Goal: Task Accomplishment & Management: Complete application form

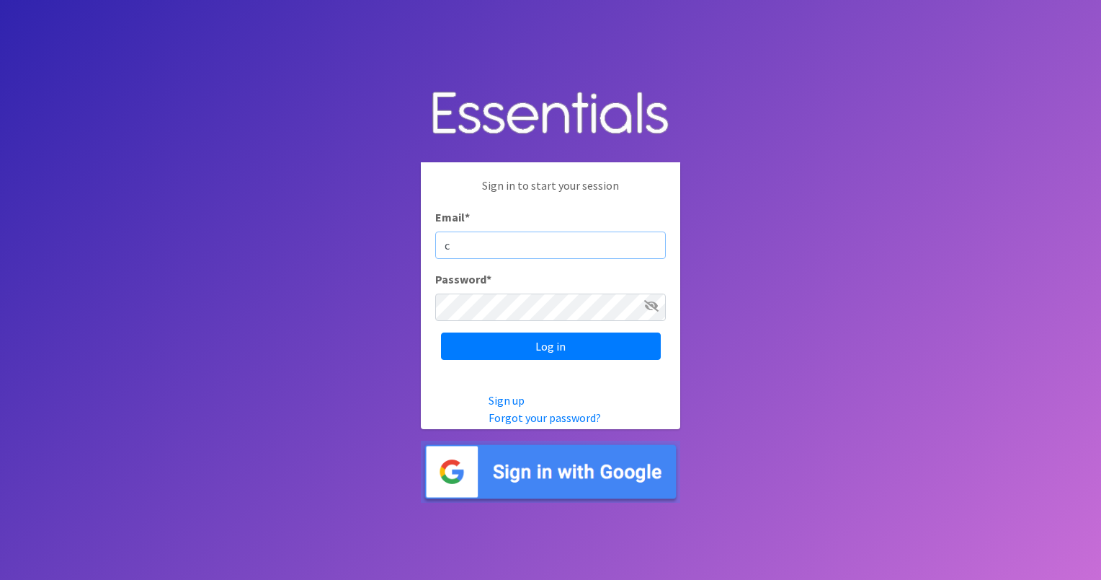
type input "[EMAIL_ADDRESS][DOMAIN_NAME]"
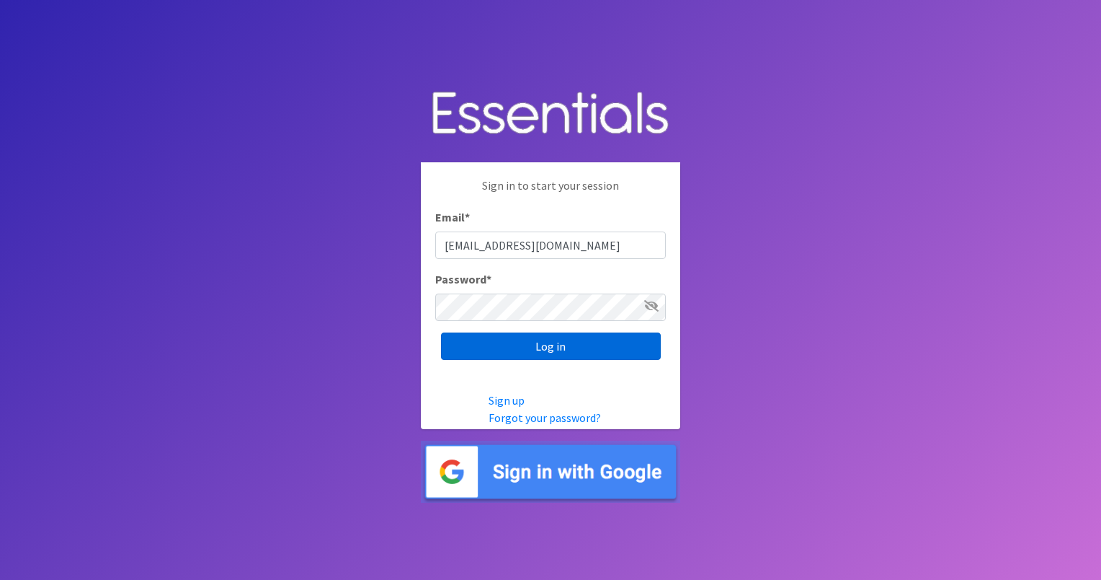
click at [601, 348] on input "Log in" at bounding box center [551, 345] width 220 height 27
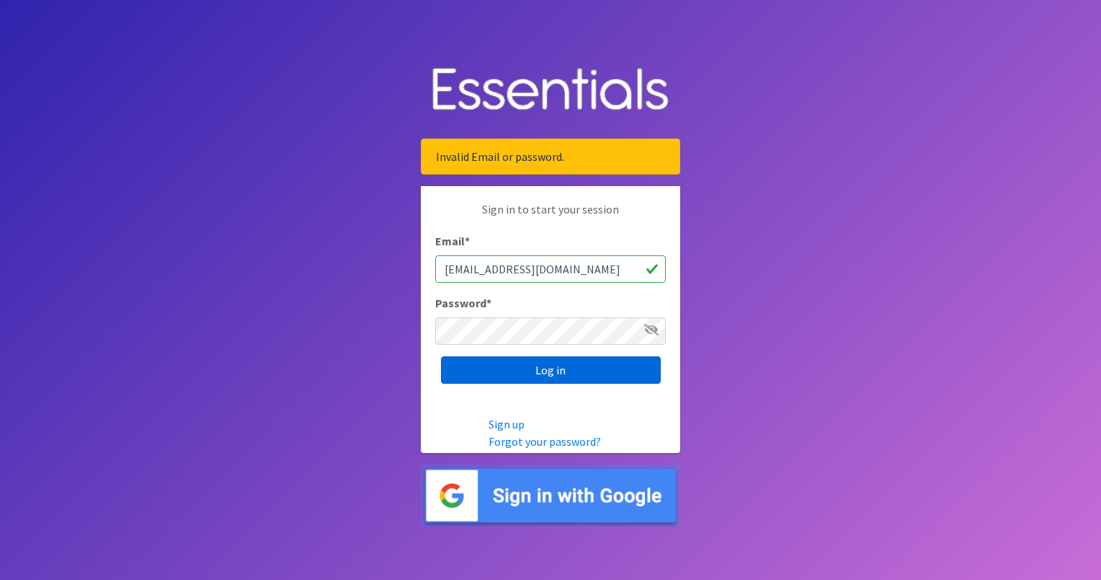
click at [582, 369] on input "Log in" at bounding box center [551, 369] width 220 height 27
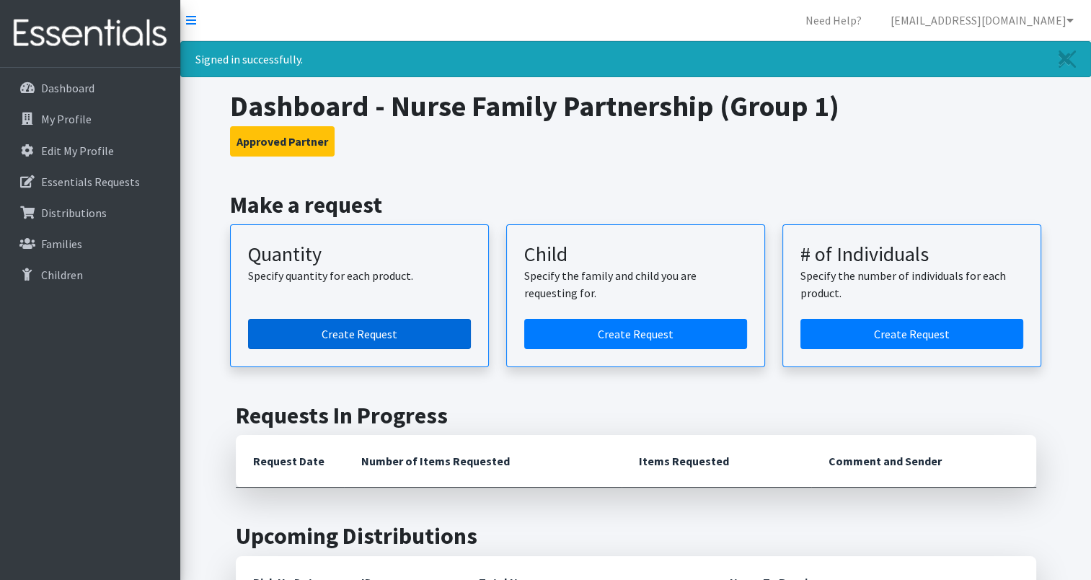
click at [418, 337] on link "Create Request" at bounding box center [359, 334] width 223 height 30
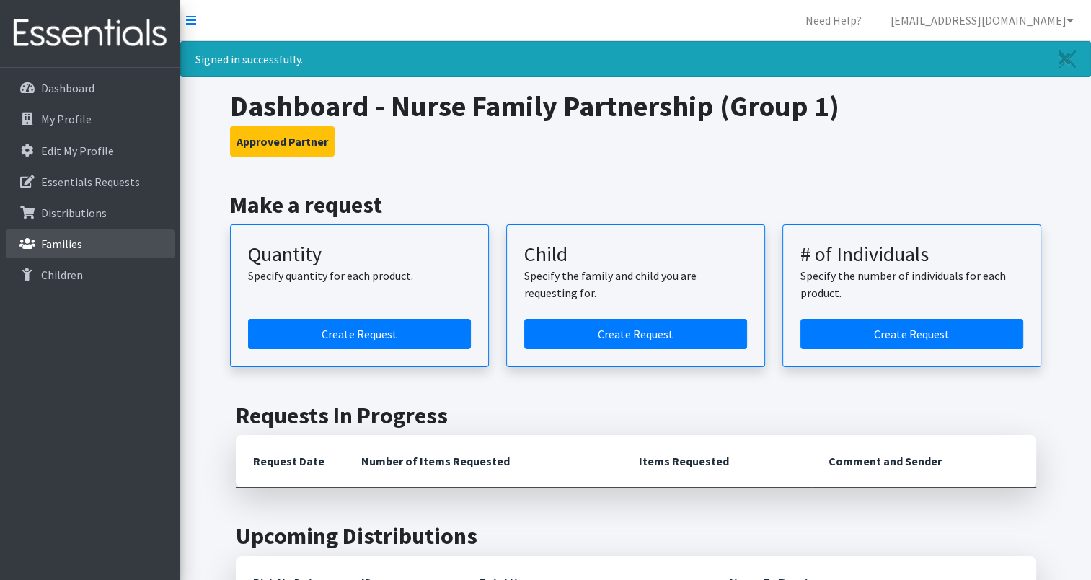
click at [43, 243] on p "Families" at bounding box center [61, 243] width 41 height 14
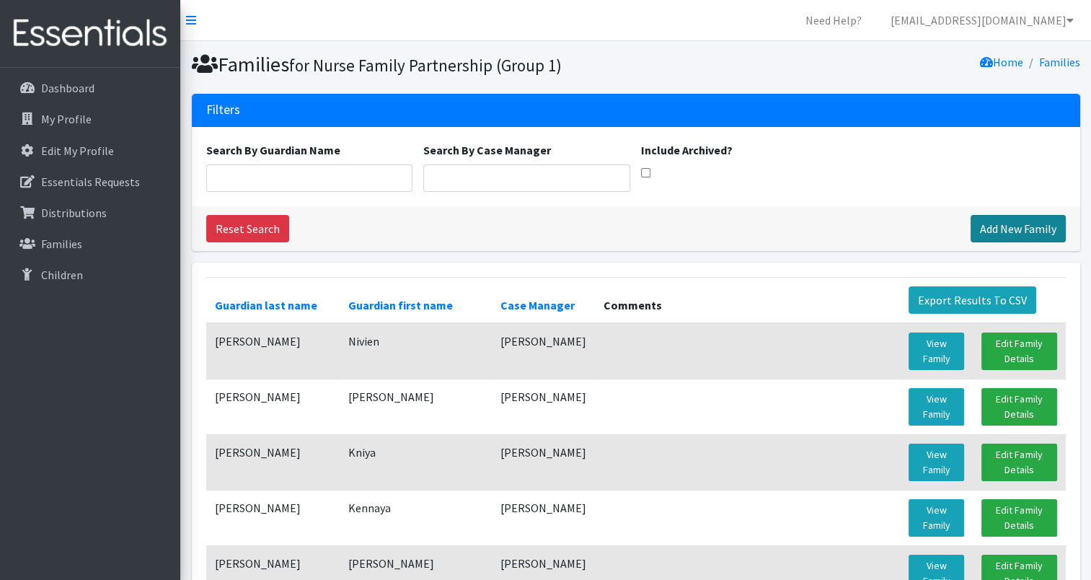
click at [999, 221] on link "Add New Family" at bounding box center [1017, 228] width 95 height 27
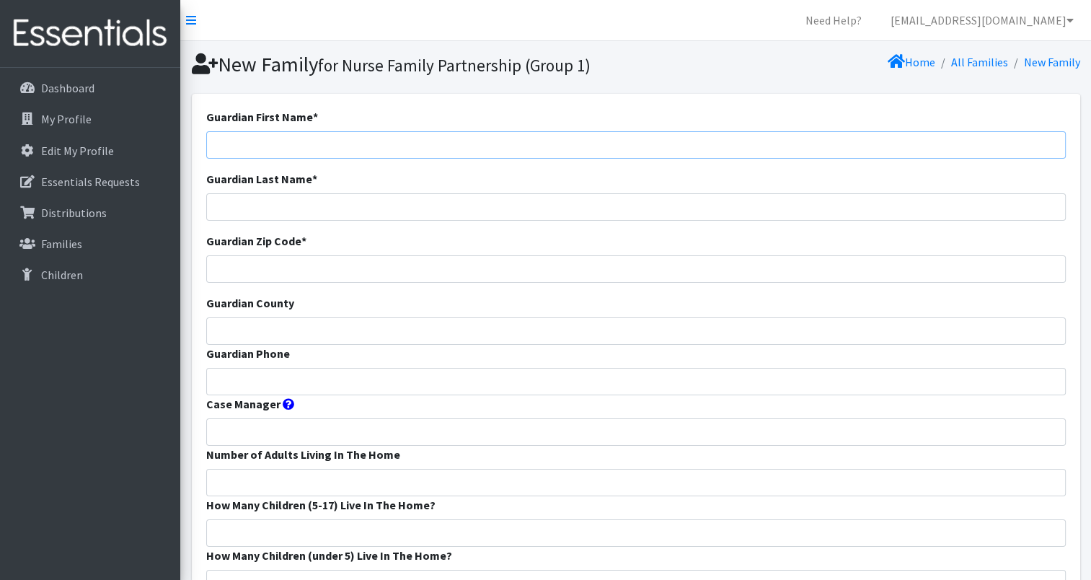
click at [225, 138] on input "Guardian First Name *" at bounding box center [635, 144] width 859 height 27
type input "[PERSON_NAME]"
type input "Sultana"
type input "63144"
type input "St Louis"
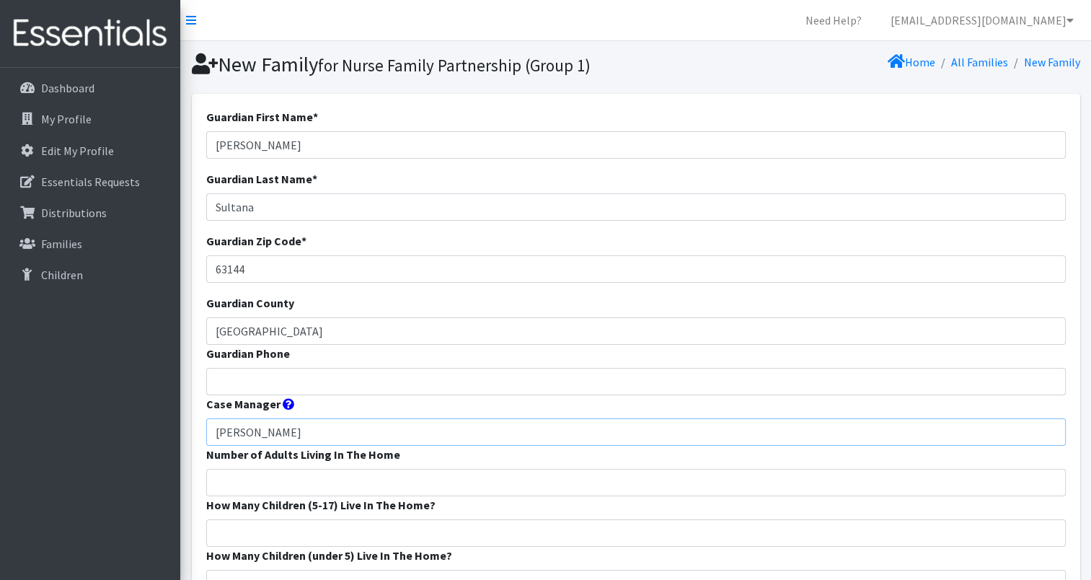
type input "Lisa Garrett"
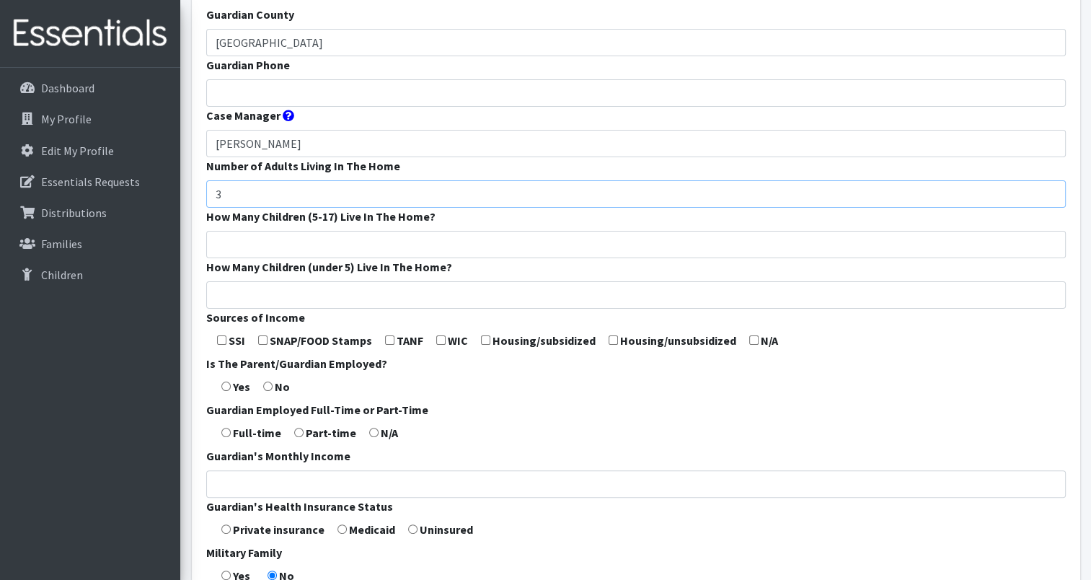
scroll to position [360, 0]
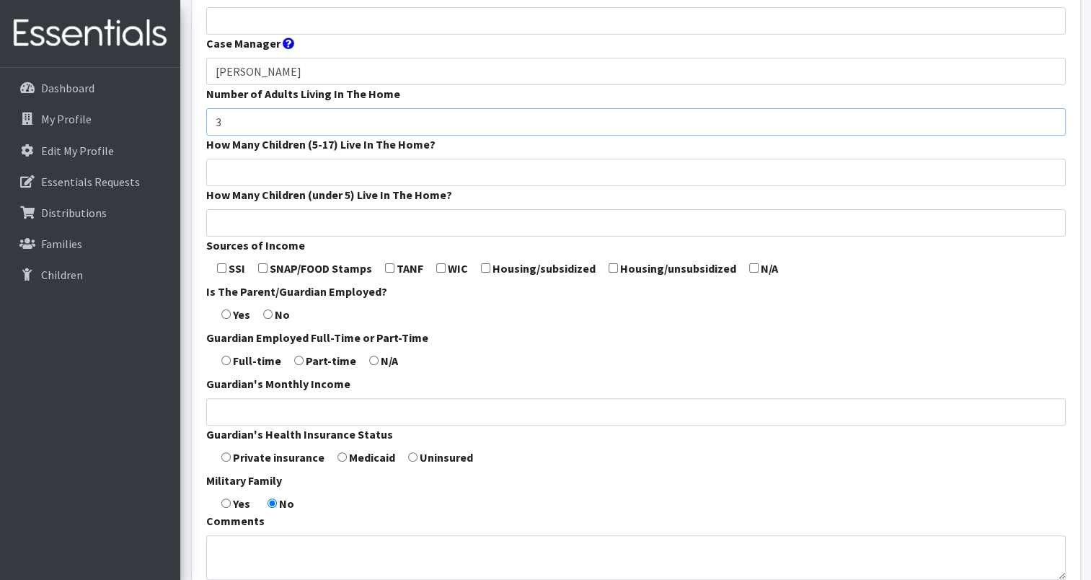
type input "3"
click at [241, 409] on input "Guardian's Monthly Income" at bounding box center [635, 411] width 859 height 27
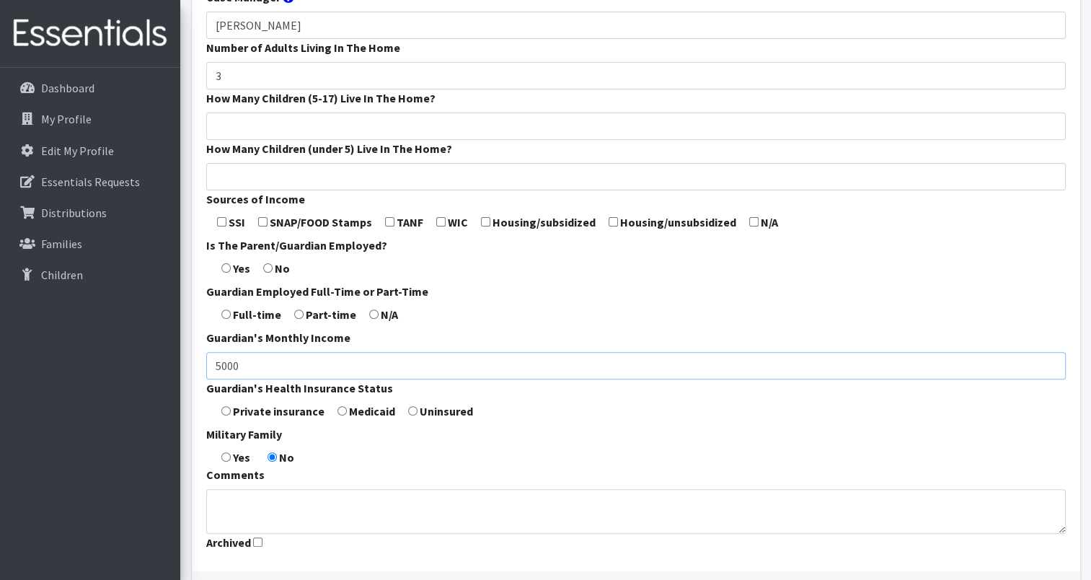
scroll to position [505, 0]
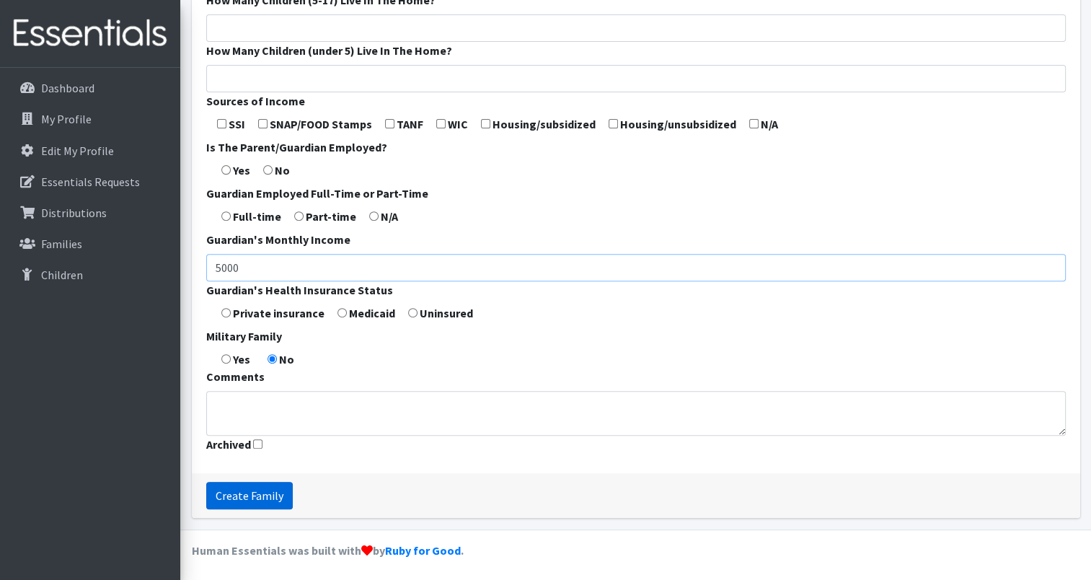
type input "5000"
click at [284, 496] on input "Create Family" at bounding box center [249, 494] width 86 height 27
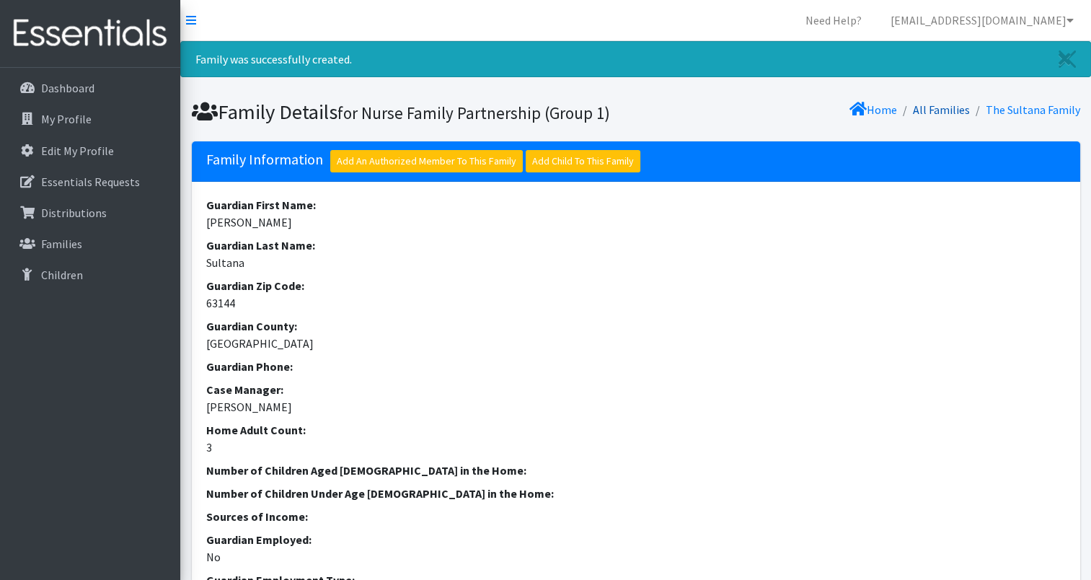
click at [961, 112] on link "All Families" at bounding box center [940, 109] width 57 height 14
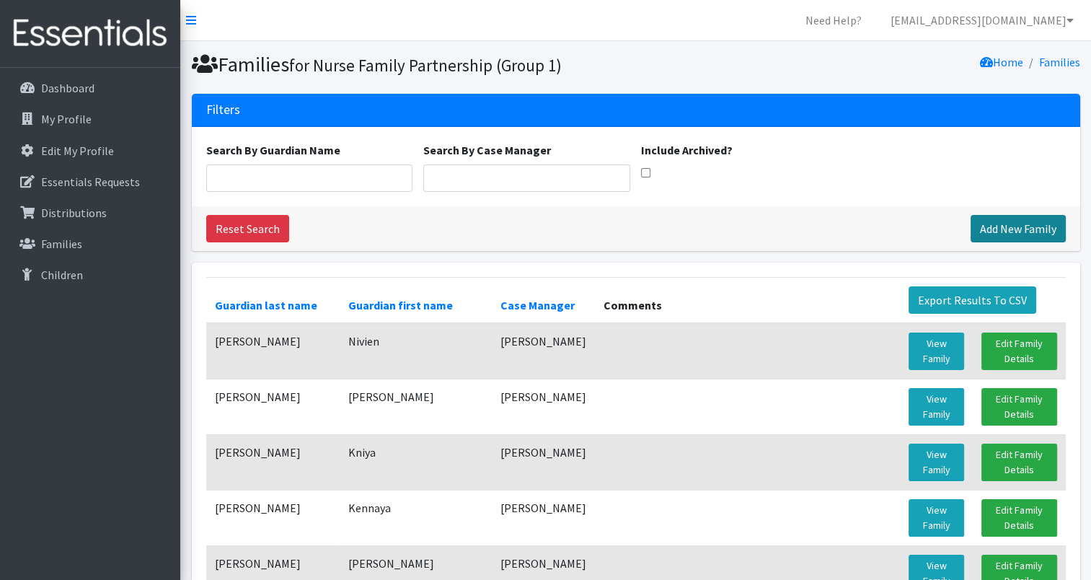
click at [1022, 234] on link "Add New Family" at bounding box center [1017, 228] width 95 height 27
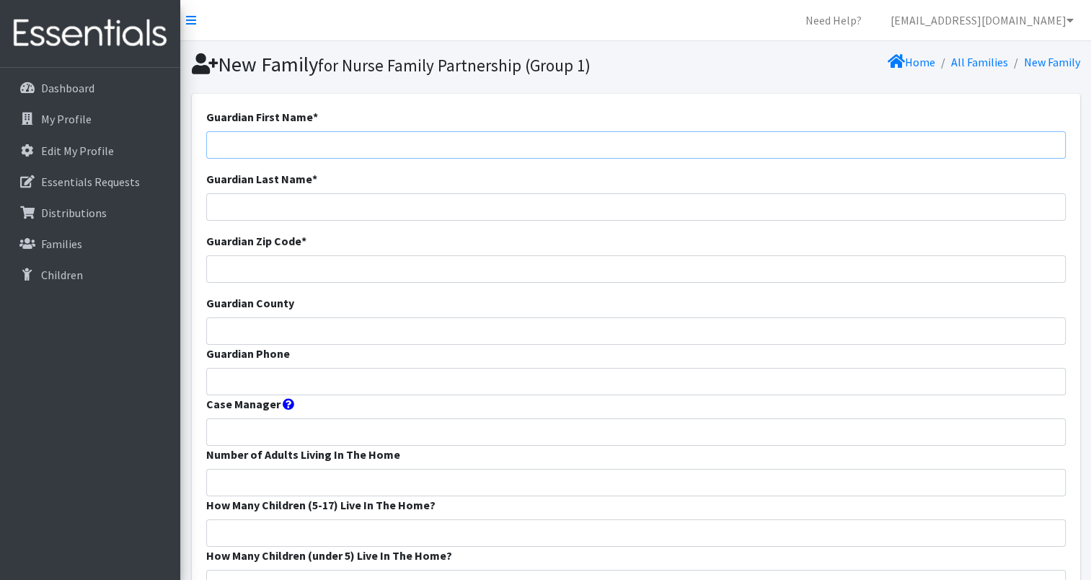
click at [224, 141] on input "Guardian First Name *" at bounding box center [635, 144] width 859 height 27
type input "Ebehitale"
type input "[PERSON_NAME]"
type input "63042"
type input "S"
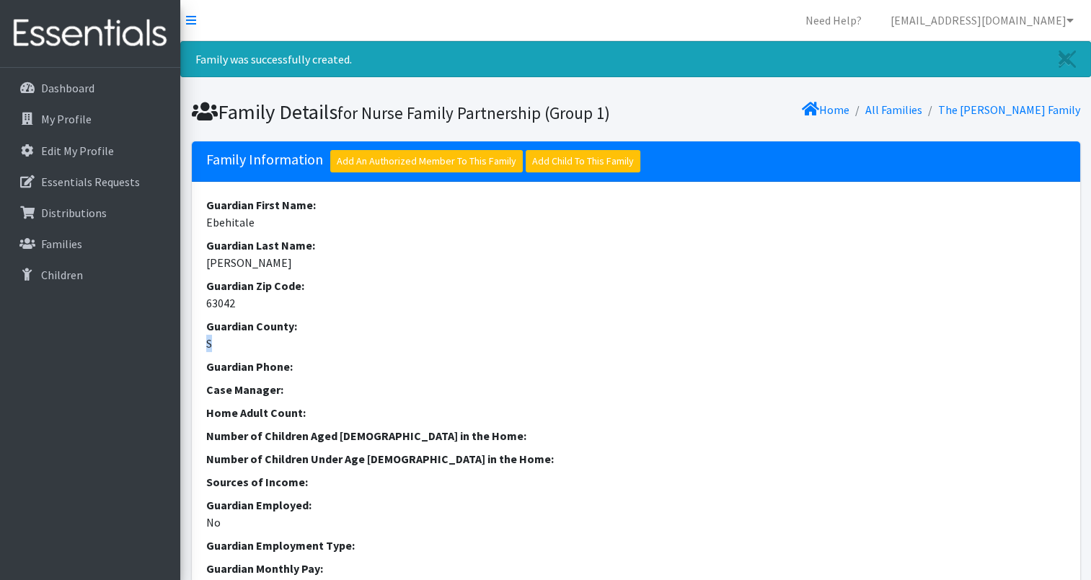
drag, startPoint x: 202, startPoint y: 340, endPoint x: 228, endPoint y: 342, distance: 26.8
click at [228, 342] on div "Guardian First Name: Ebehitale Guardian Last Name: [PERSON_NAME] Guardian Zip C…" at bounding box center [636, 435] width 888 height 507
click at [206, 338] on dd "S" at bounding box center [635, 342] width 859 height 17
click at [216, 334] on dd "S" at bounding box center [635, 342] width 859 height 17
click at [214, 342] on dd "S" at bounding box center [635, 342] width 859 height 17
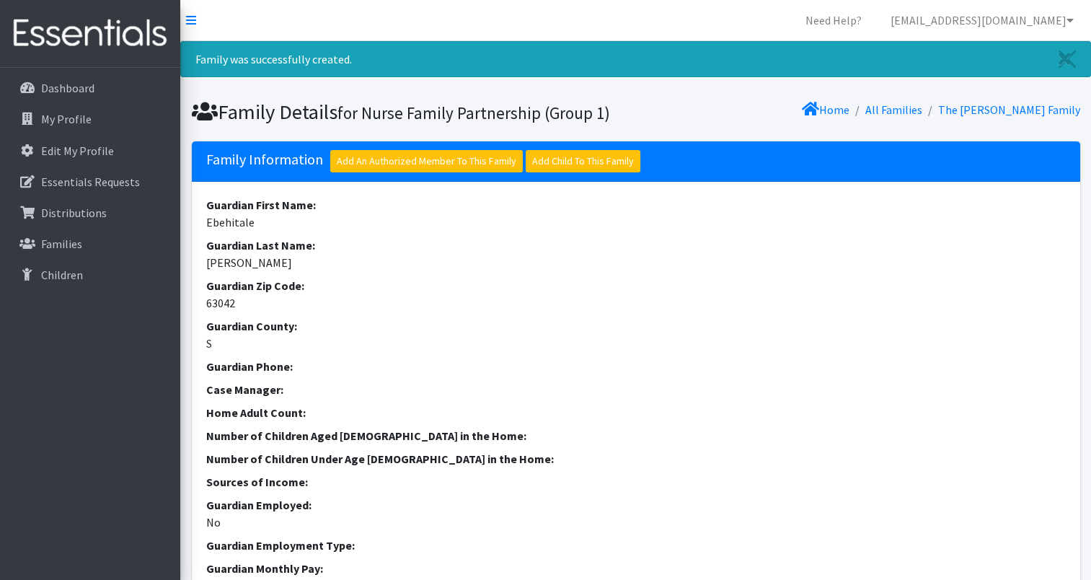
click at [209, 338] on dd "S" at bounding box center [635, 342] width 859 height 17
click at [1000, 112] on link "The [PERSON_NAME] Family" at bounding box center [1009, 109] width 142 height 14
click at [285, 254] on dd "[PERSON_NAME]" at bounding box center [635, 262] width 859 height 17
click at [249, 317] on dt "Guardian County:" at bounding box center [635, 325] width 859 height 17
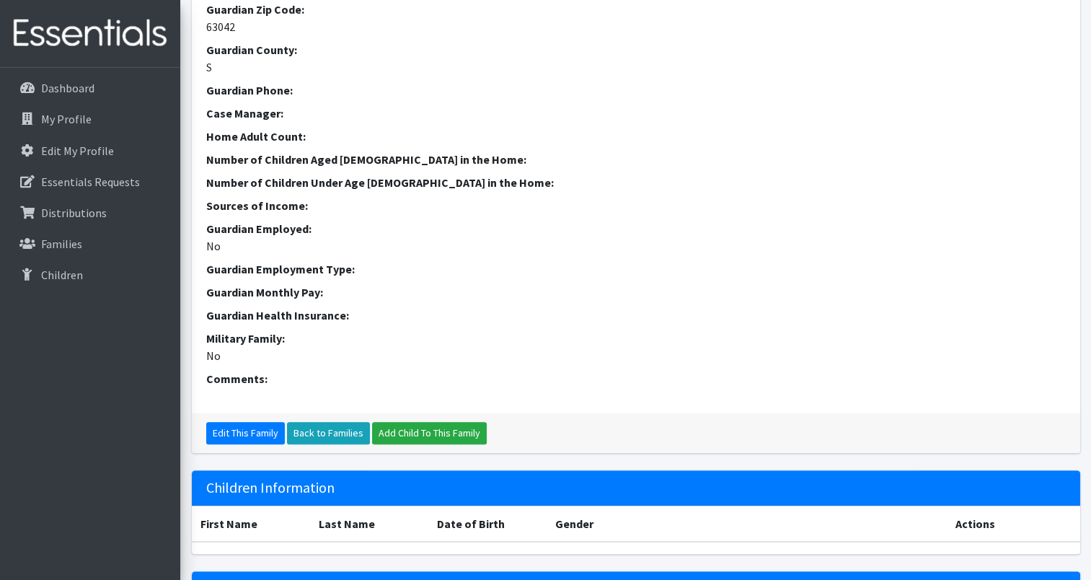
scroll to position [285, 0]
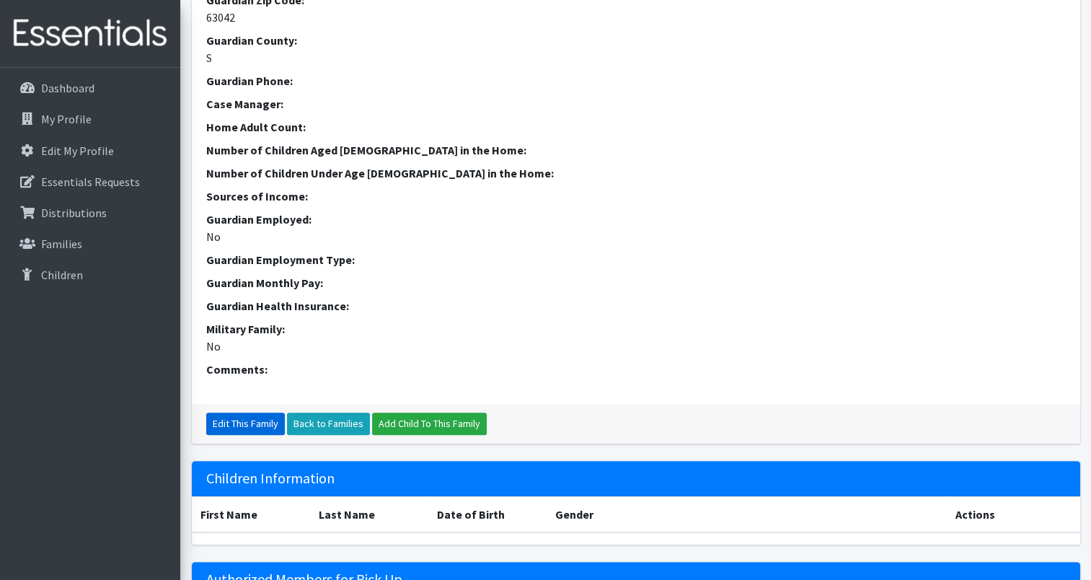
click at [253, 418] on link "Edit This Family" at bounding box center [245, 423] width 79 height 22
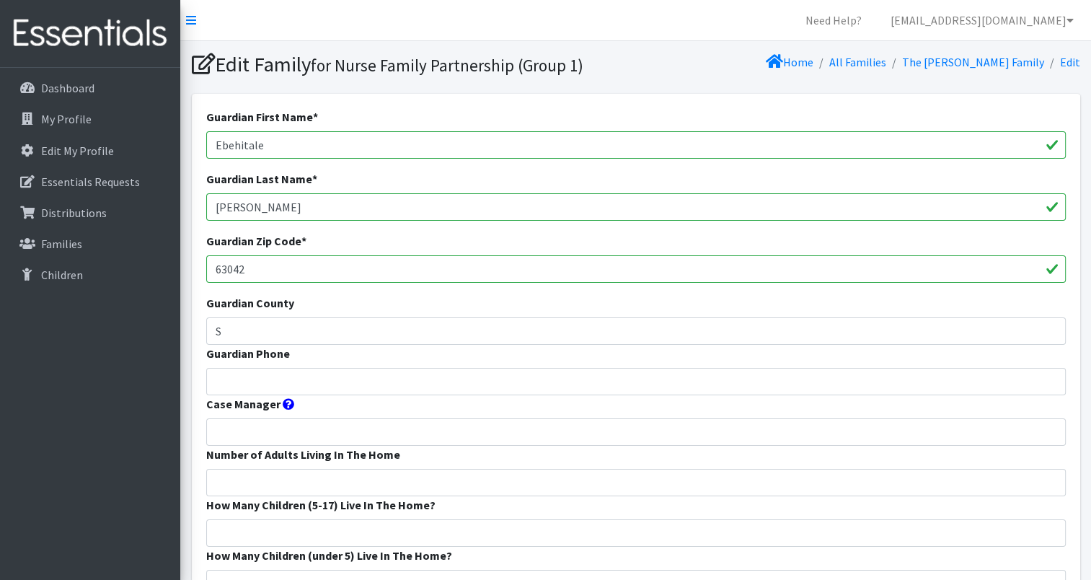
scroll to position [72, 0]
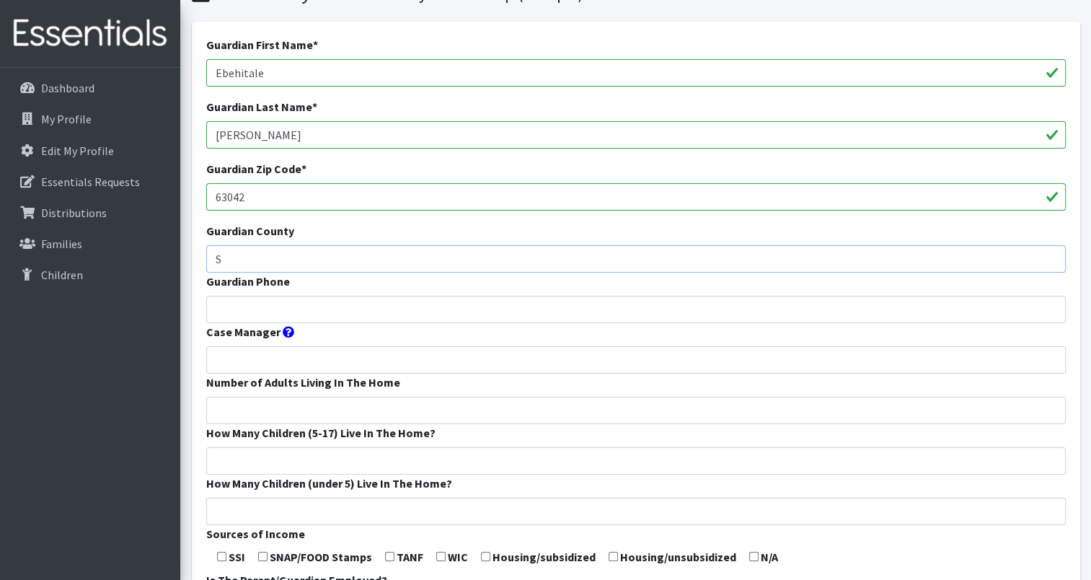
click at [236, 263] on input "S" at bounding box center [635, 258] width 859 height 27
type input "[GEOGRAPHIC_DATA]"
click at [212, 313] on input "Guardian Phone" at bounding box center [635, 309] width 859 height 27
type input "[PERSON_NAME]"
click at [218, 409] on input "Number of Adults Living In The Home" at bounding box center [635, 409] width 859 height 27
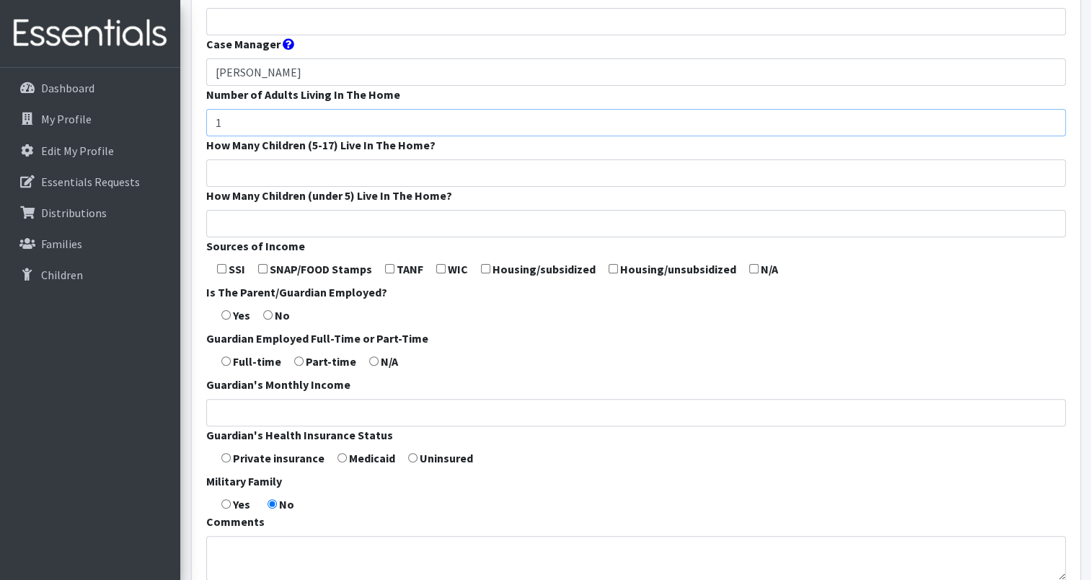
scroll to position [360, 0]
type input "1"
click at [218, 409] on input "Guardian's Monthly Income" at bounding box center [635, 411] width 859 height 27
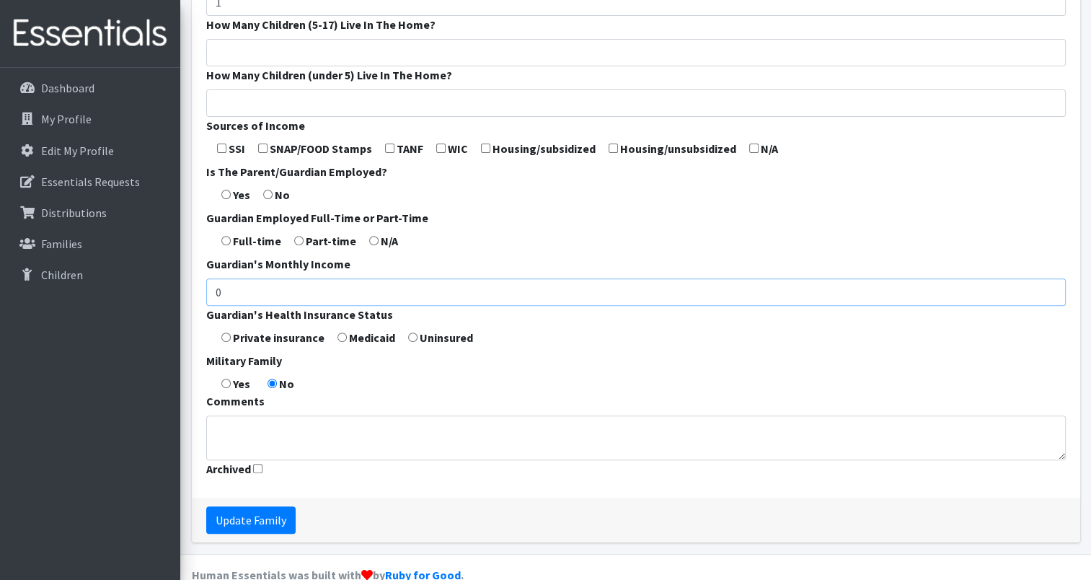
scroll to position [507, 0]
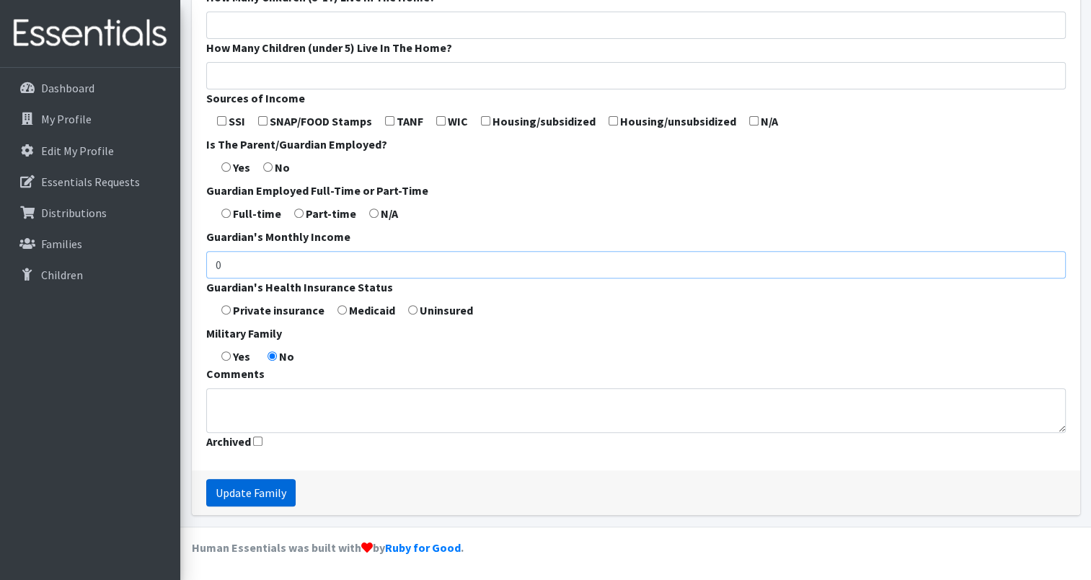
type input "0"
click at [286, 484] on input "Update Family" at bounding box center [250, 492] width 89 height 27
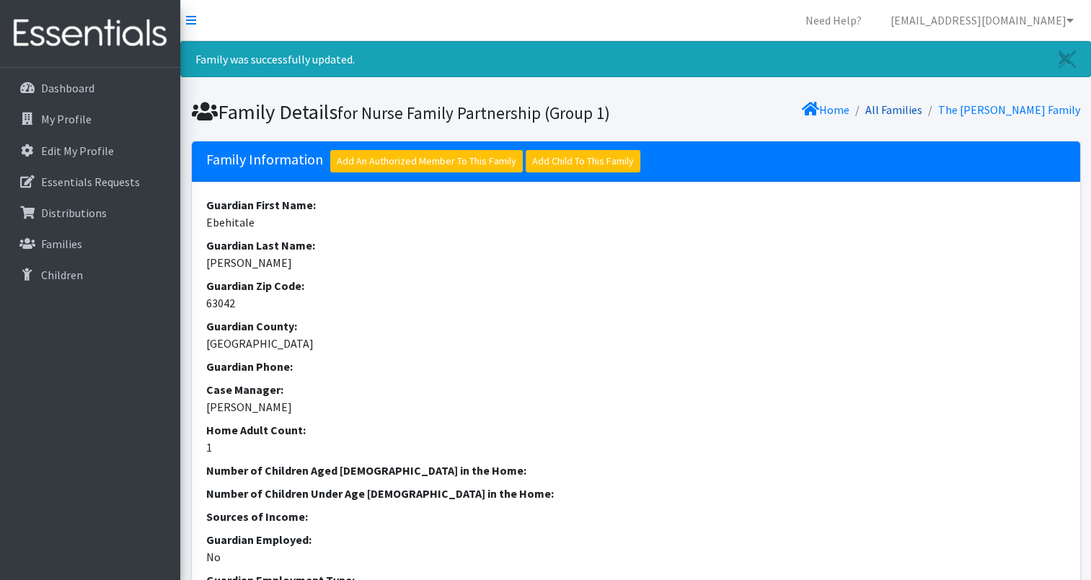
click at [922, 109] on link "All Families" at bounding box center [893, 109] width 57 height 14
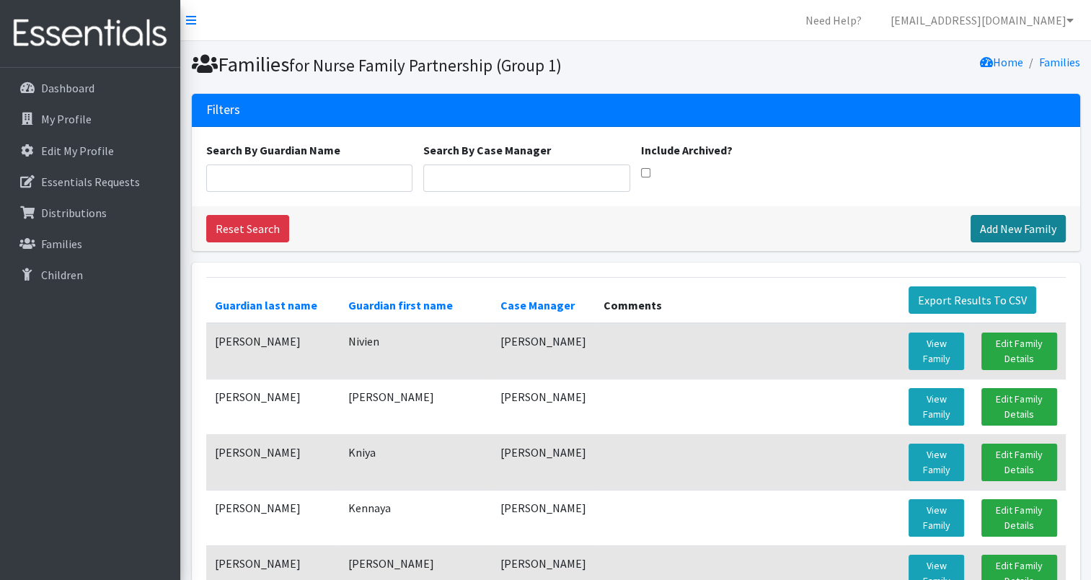
click at [1025, 218] on link "Add New Family" at bounding box center [1017, 228] width 95 height 27
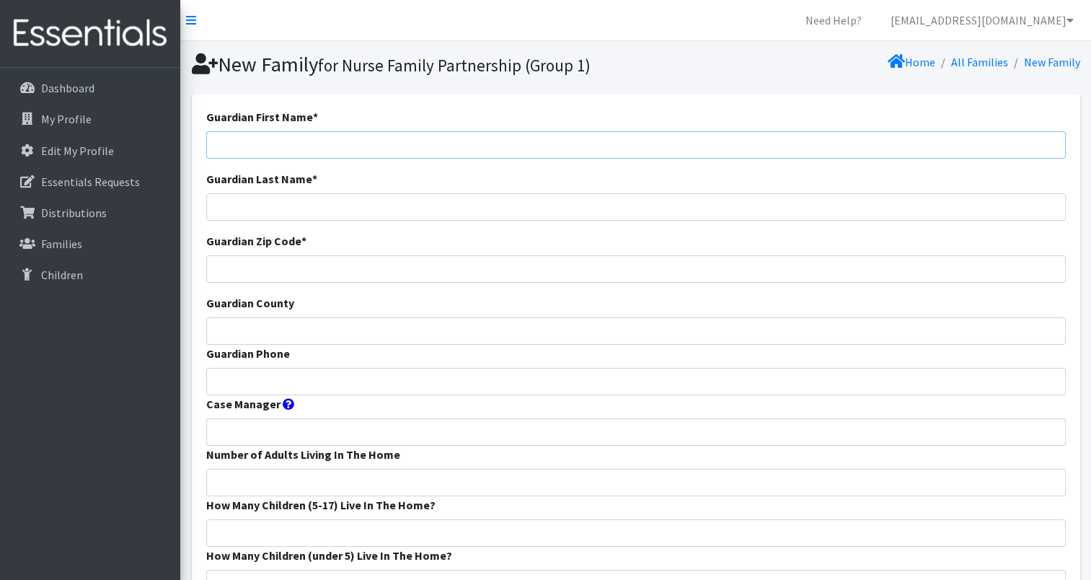
click at [209, 143] on input "Guardian First Name *" at bounding box center [635, 144] width 859 height 27
type input "Aniyah"
type input "Biddings"
type input "63116"
type input "[GEOGRAPHIC_DATA]"
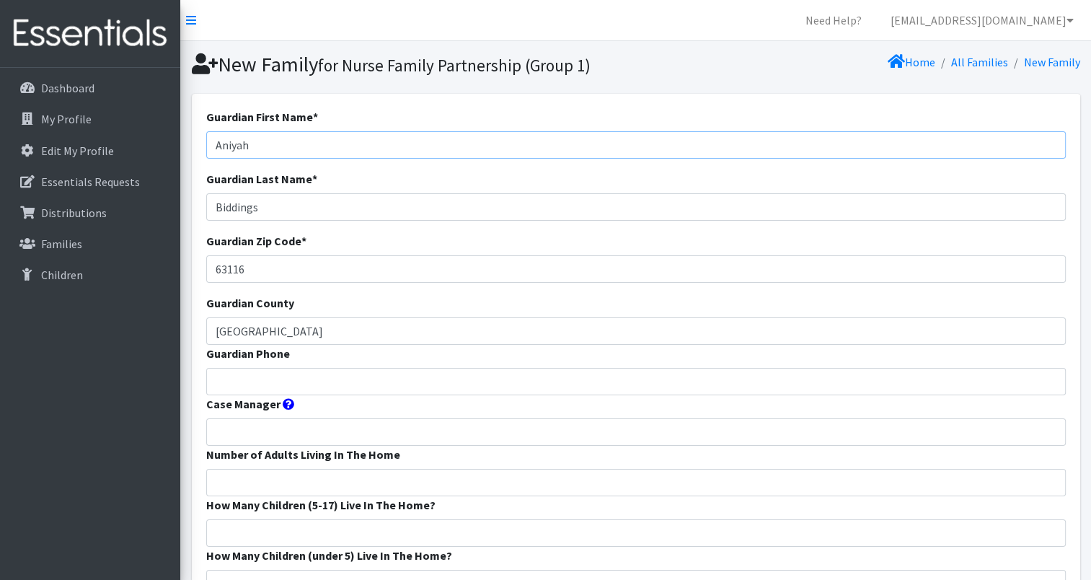
drag, startPoint x: 214, startPoint y: 142, endPoint x: 288, endPoint y: 143, distance: 73.5
click at [288, 143] on input "Aniyah" at bounding box center [635, 144] width 859 height 27
drag, startPoint x: 208, startPoint y: 208, endPoint x: 415, endPoint y: 202, distance: 207.7
click at [413, 202] on input "Biddings" at bounding box center [635, 206] width 859 height 27
drag, startPoint x: 210, startPoint y: 266, endPoint x: 352, endPoint y: 285, distance: 143.3
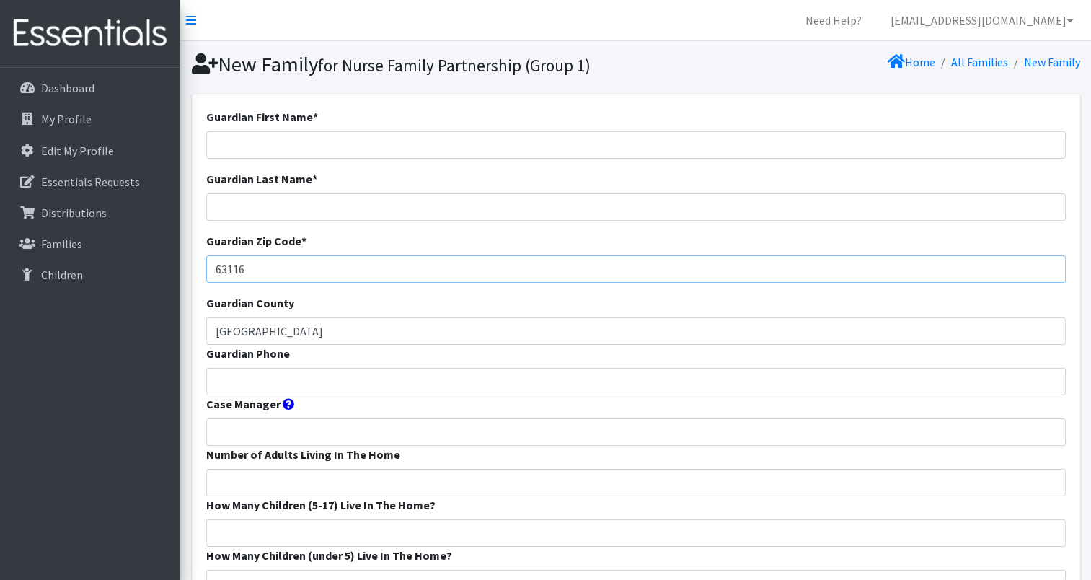
click at [352, 285] on form "Guardian First Name * Guardian Last Name * Guardian Zip Code * 63116 [GEOGRAPHI…" at bounding box center [635, 535] width 859 height 855
drag, startPoint x: 213, startPoint y: 329, endPoint x: 466, endPoint y: 329, distance: 253.0
click at [466, 329] on input "[GEOGRAPHIC_DATA]" at bounding box center [635, 330] width 859 height 27
click at [1069, 18] on icon at bounding box center [1069, 20] width 7 height 12
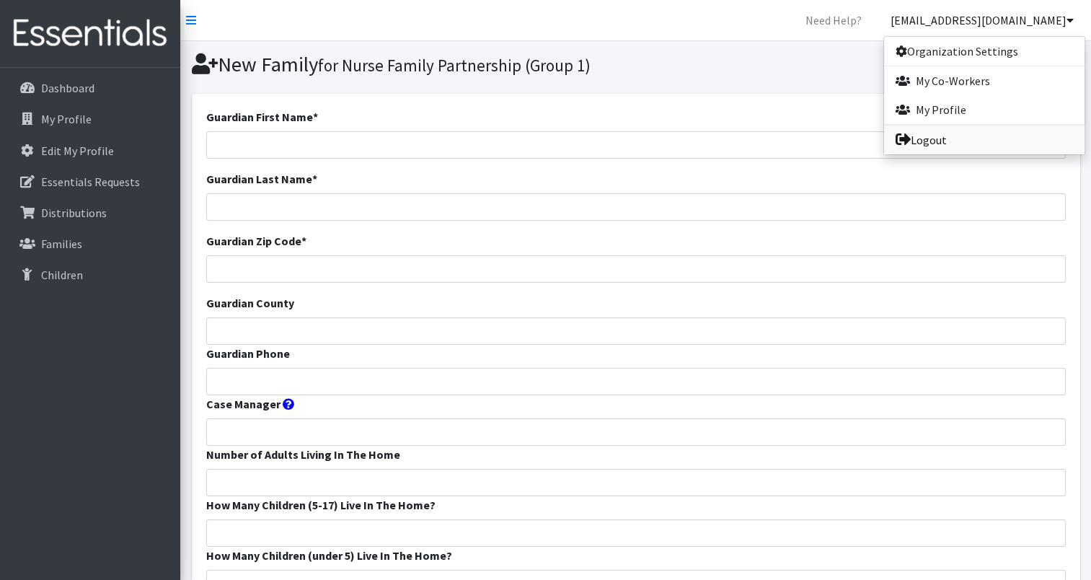
click at [921, 141] on link "Logout" at bounding box center [984, 139] width 200 height 29
